Goal: Information Seeking & Learning: Check status

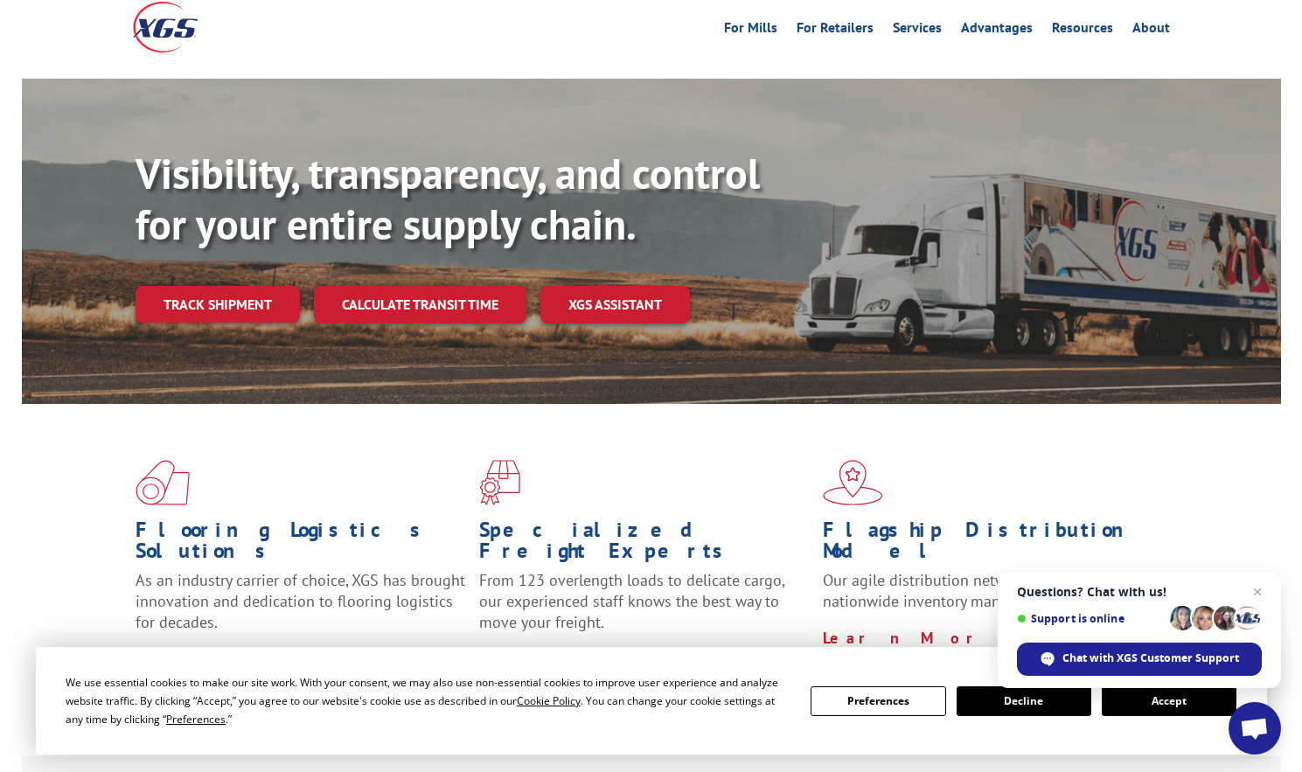
scroll to position [175, 0]
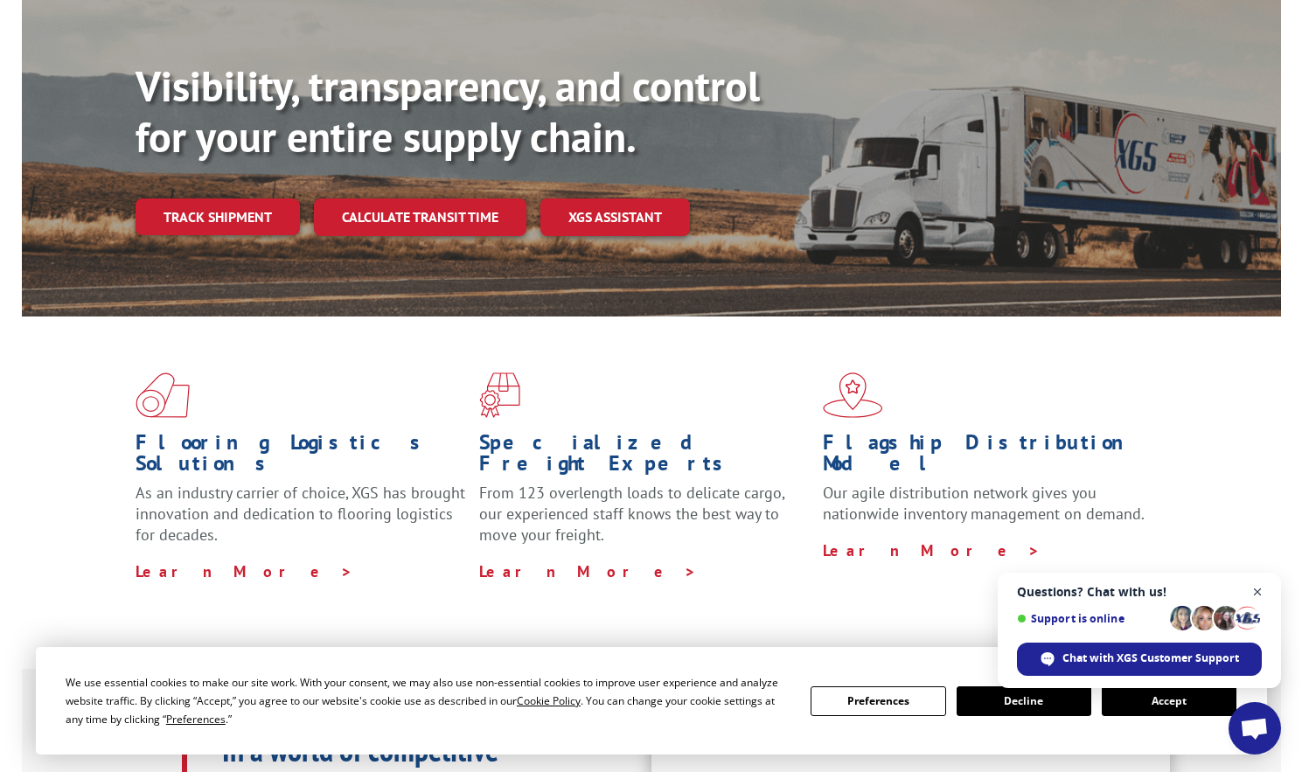
click at [1259, 595] on span "Open chat" at bounding box center [1258, 593] width 22 height 22
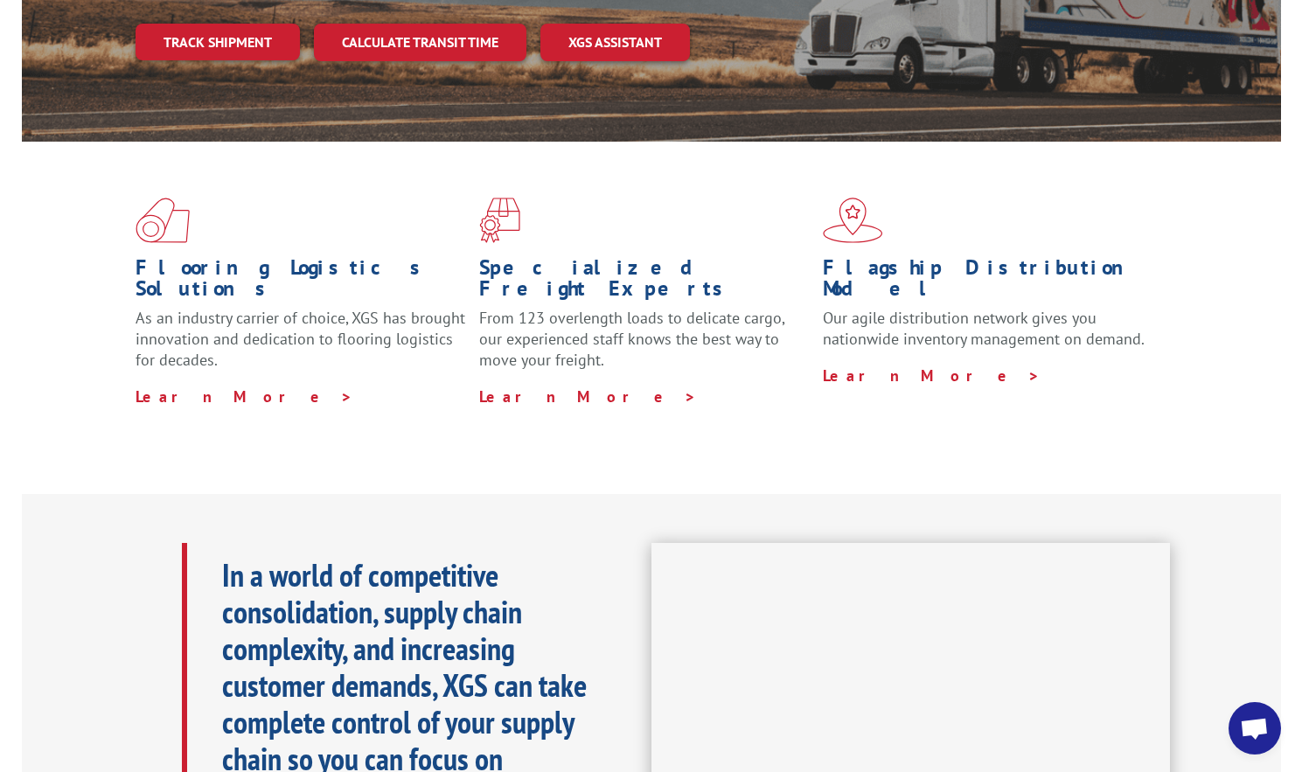
scroll to position [0, 0]
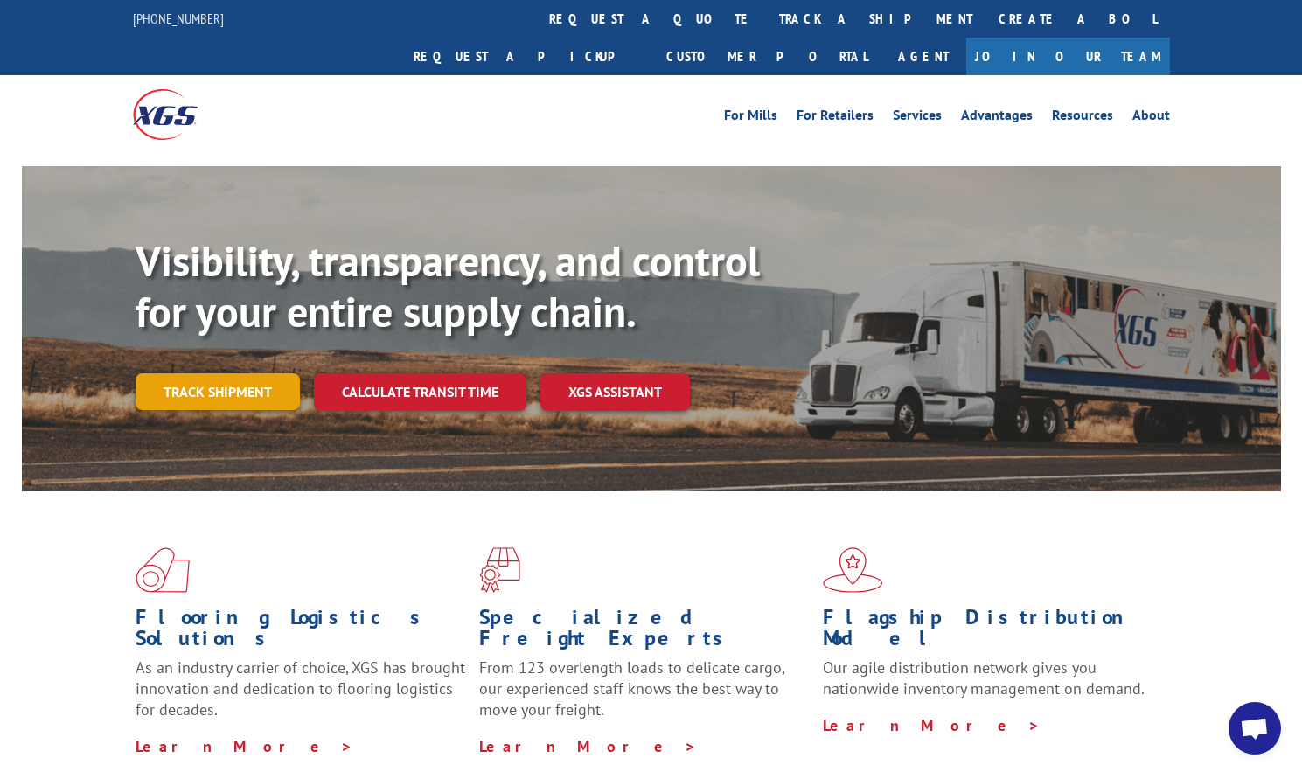
click at [229, 373] on link "Track shipment" at bounding box center [218, 391] width 164 height 37
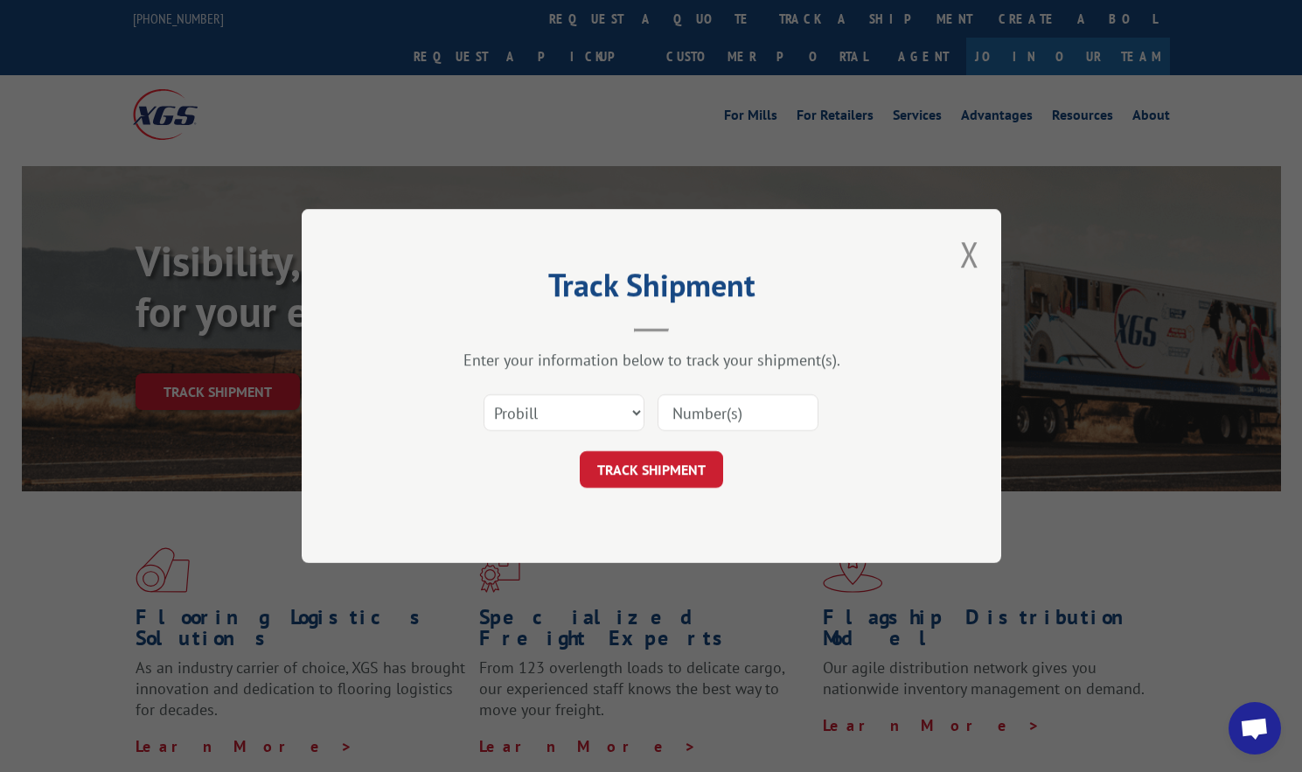
click at [757, 418] on input at bounding box center [738, 412] width 161 height 37
paste input "17095326"
type input "17095326"
click at [679, 458] on button "TRACK SHIPMENT" at bounding box center [651, 469] width 143 height 37
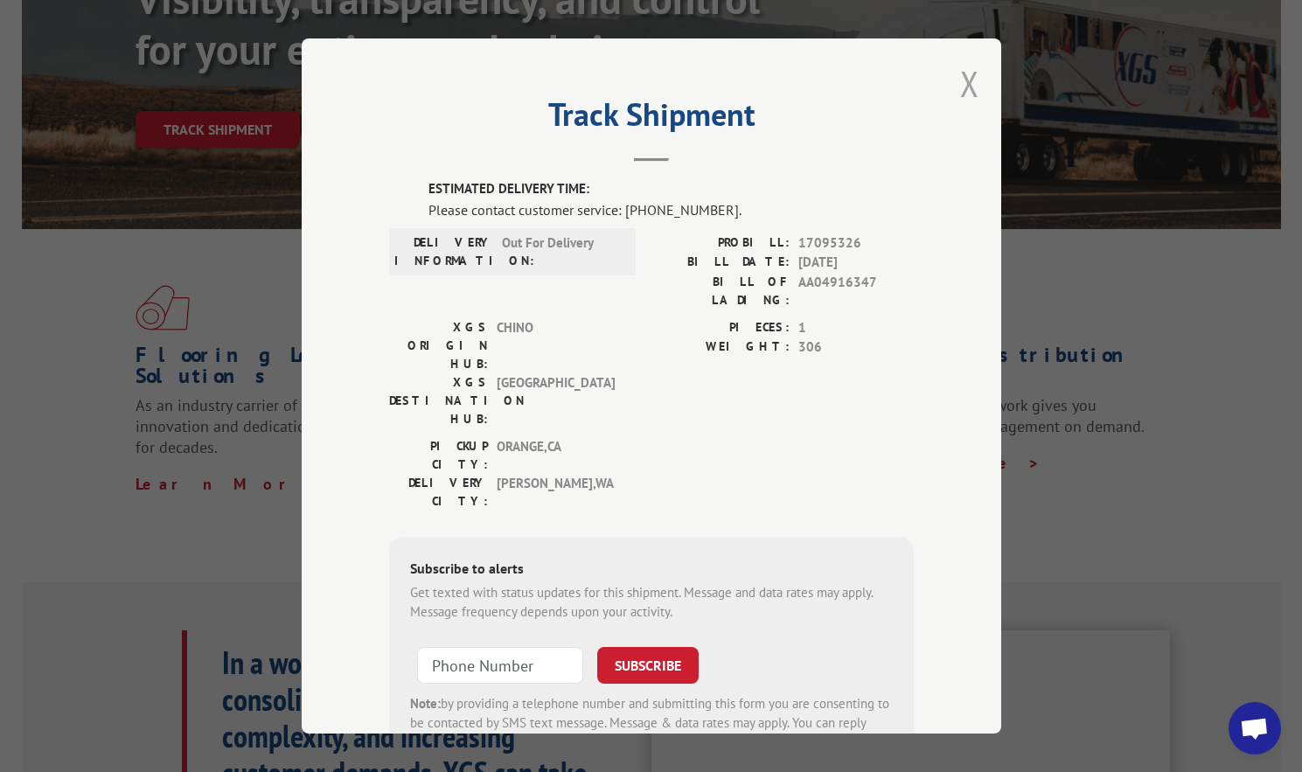
click at [960, 87] on button "Close modal" at bounding box center [969, 83] width 19 height 46
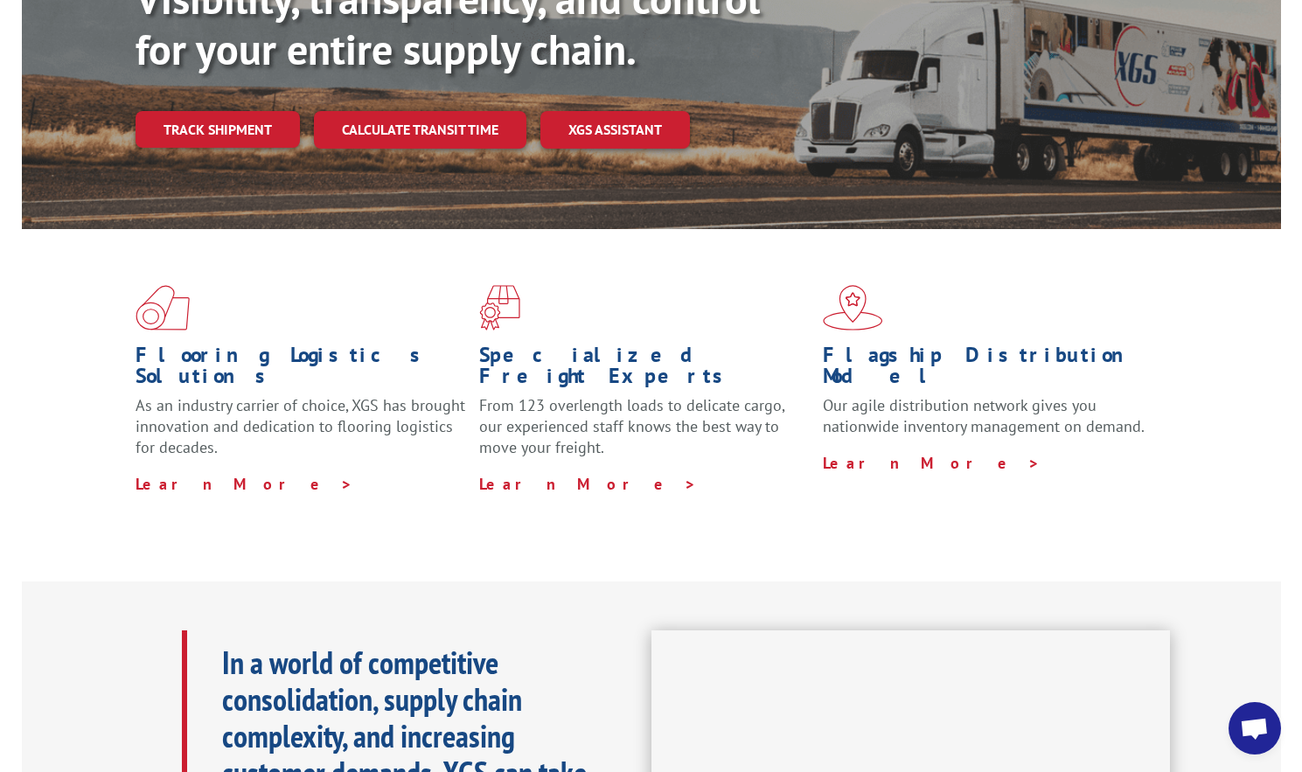
scroll to position [175, 0]
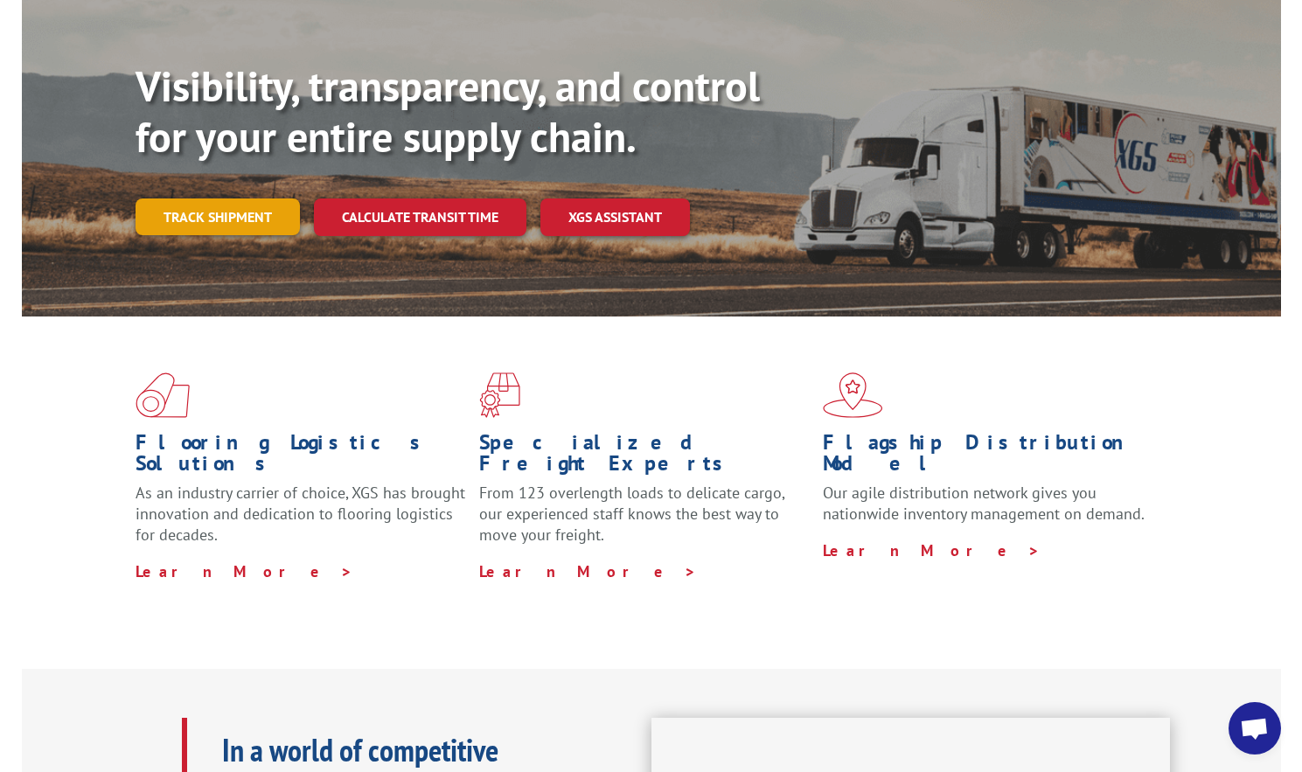
click at [223, 199] on link "Track shipment" at bounding box center [218, 217] width 164 height 37
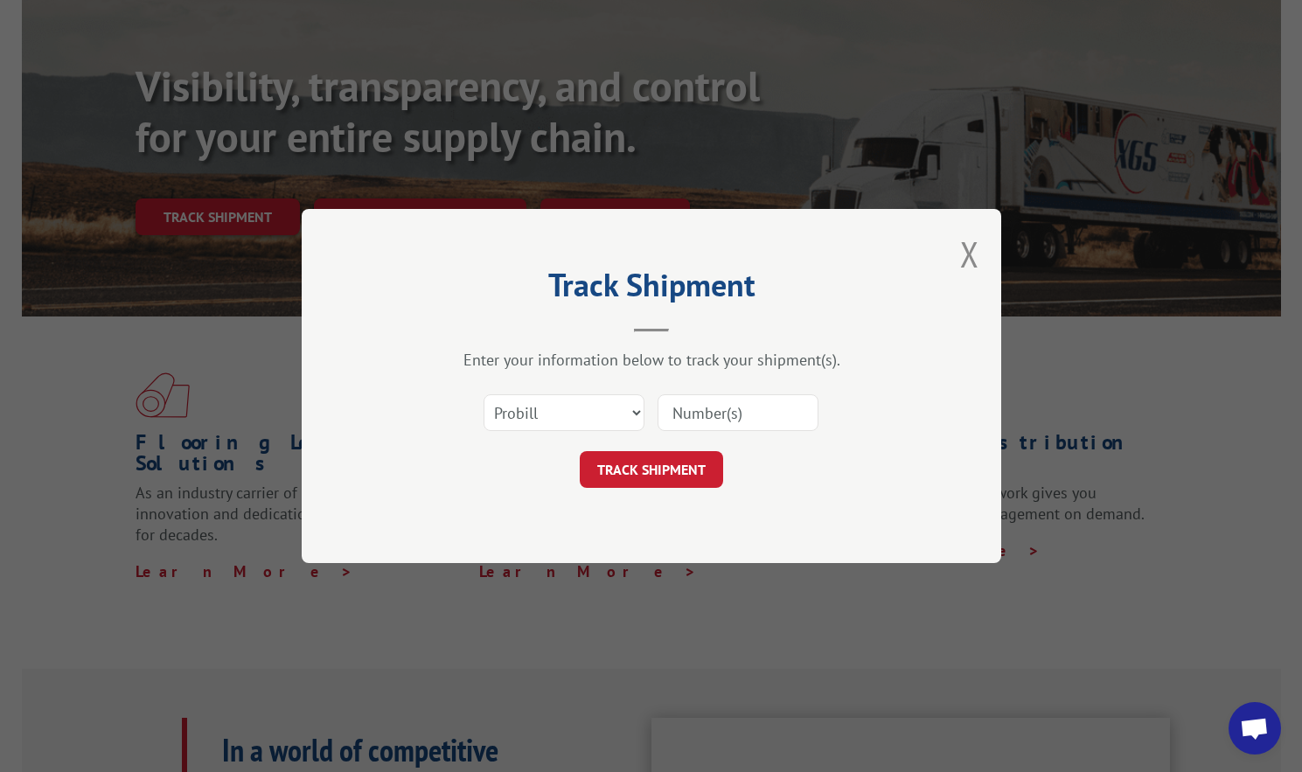
click at [725, 414] on input at bounding box center [738, 412] width 161 height 37
paste input "17095323"
type input "17095323"
click at [680, 474] on button "TRACK SHIPMENT" at bounding box center [651, 469] width 143 height 37
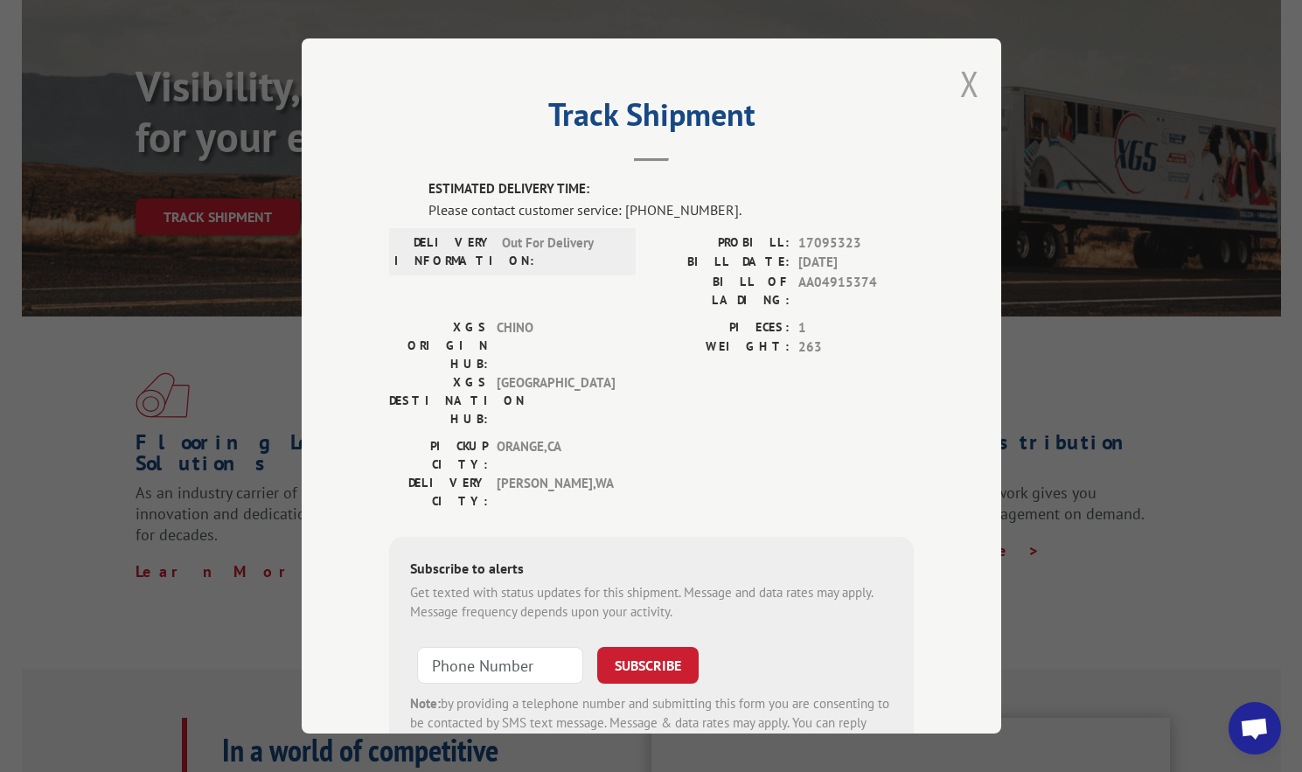
click at [964, 80] on button "Close modal" at bounding box center [969, 83] width 19 height 46
